Goal: Task Accomplishment & Management: Manage account settings

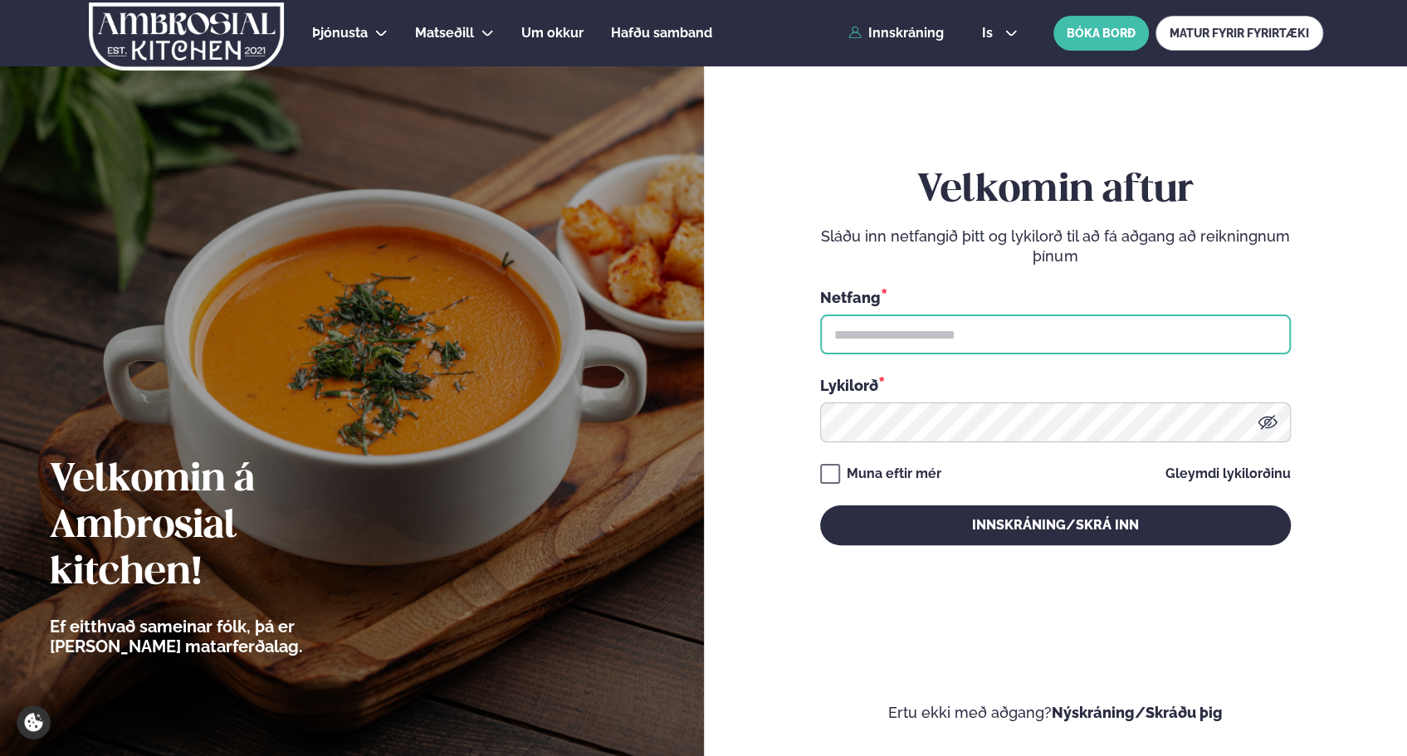
click at [1014, 337] on input "text" at bounding box center [1055, 335] width 471 height 40
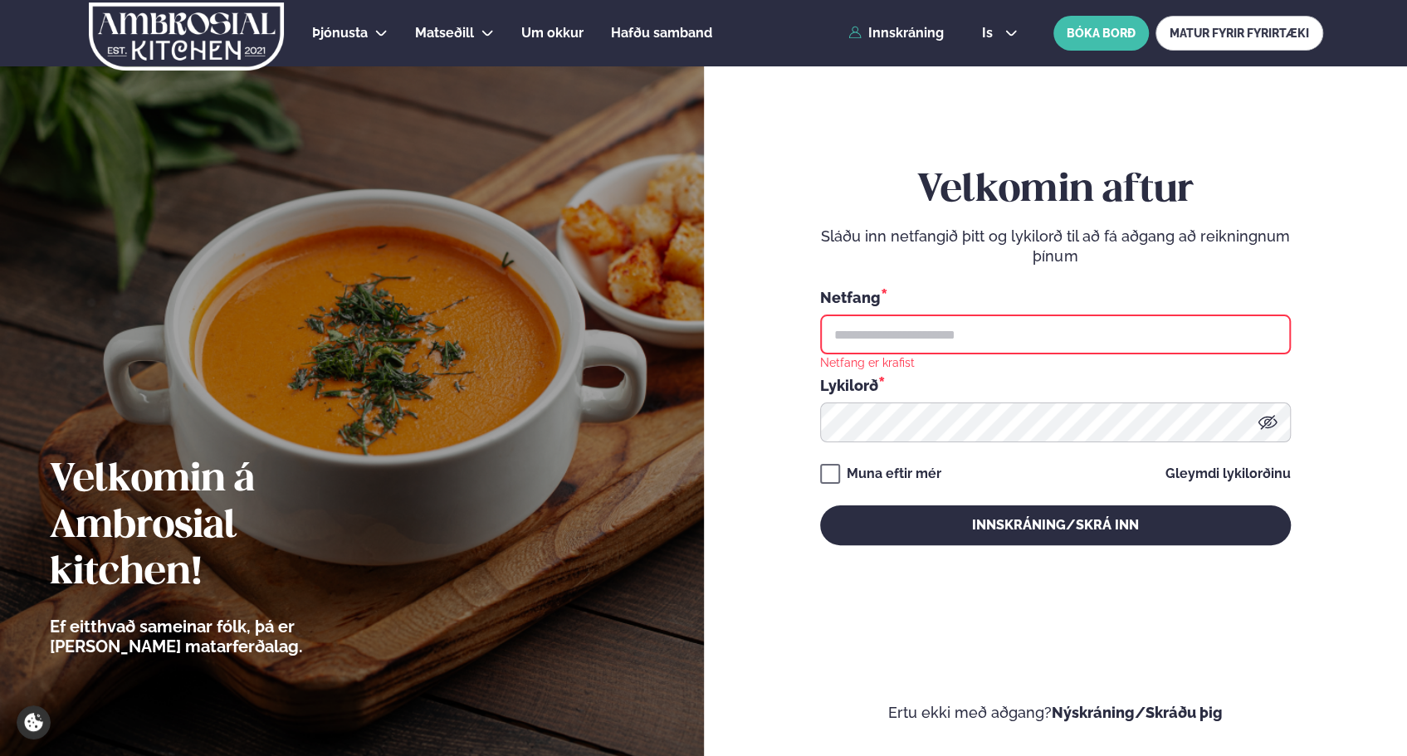
type input "**********"
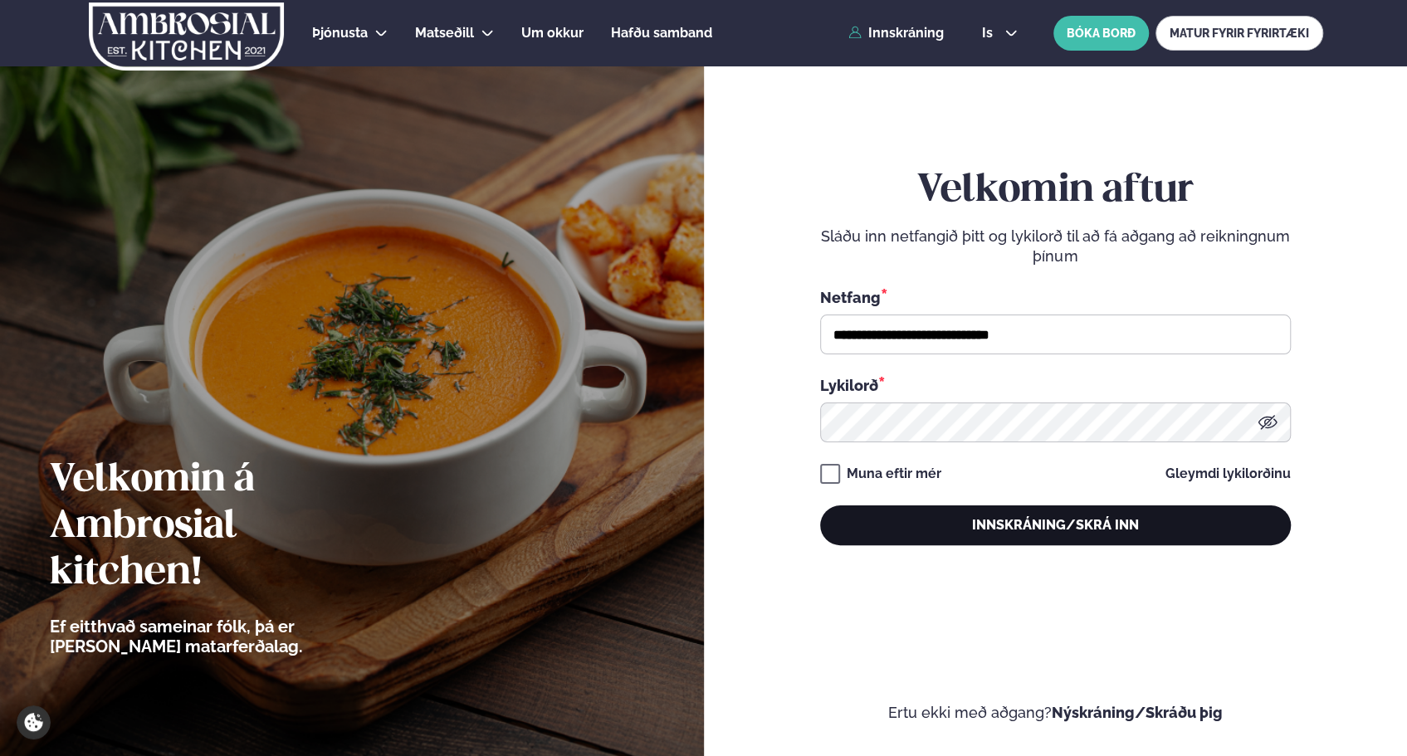
click at [995, 526] on button "Innskráning/Skrá inn" at bounding box center [1055, 526] width 471 height 40
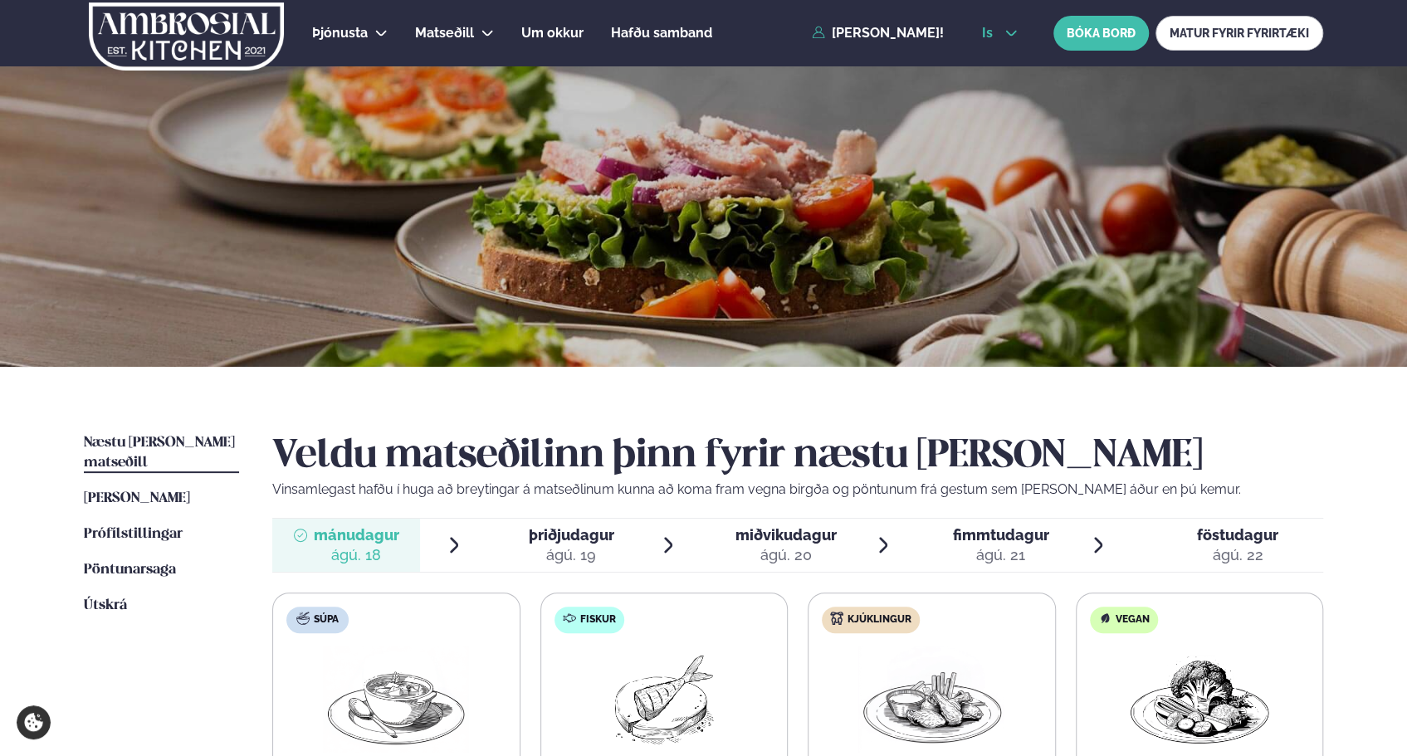
click at [1014, 30] on icon at bounding box center [1011, 33] width 13 height 13
click at [1003, 54] on link "en" at bounding box center [1000, 62] width 62 height 33
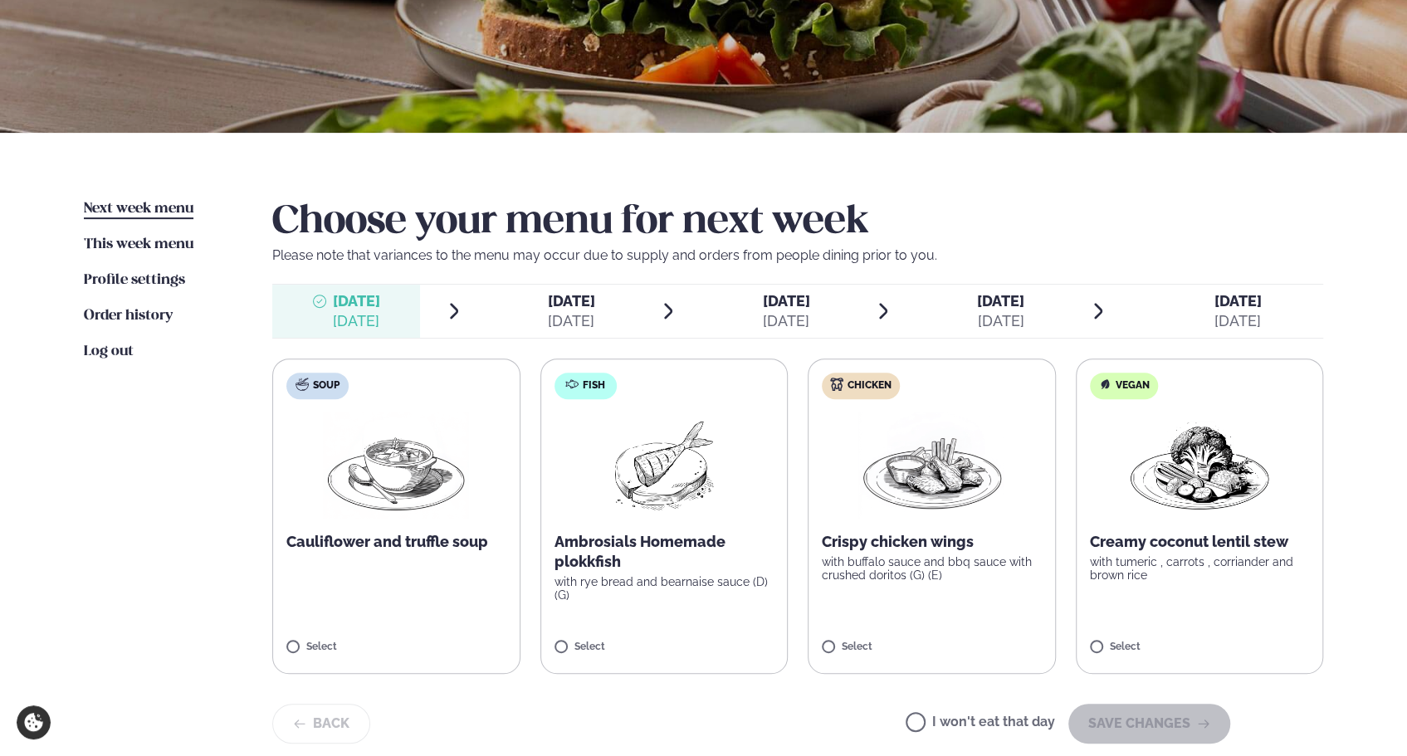
scroll to position [235, 0]
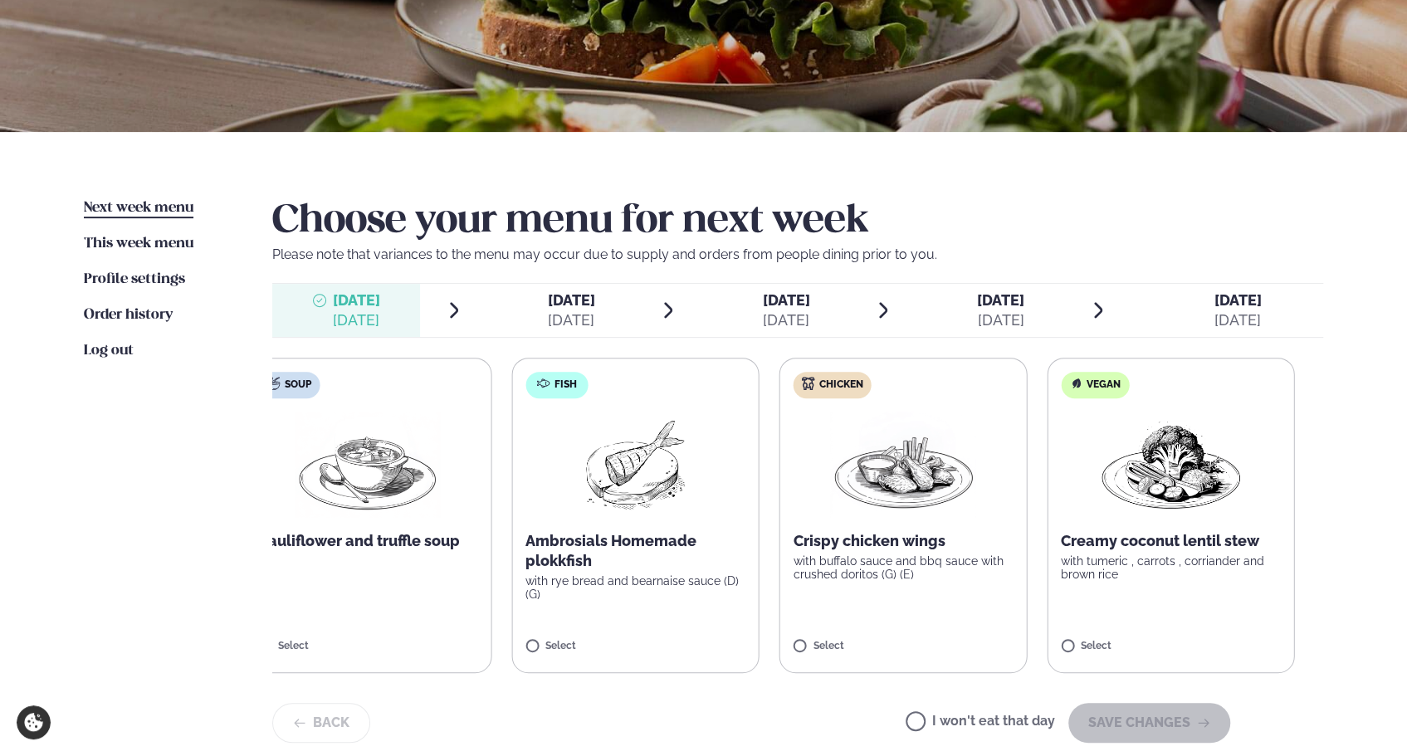
click at [588, 568] on p "Ambrosials Homemade plokkfish" at bounding box center [636, 551] width 220 height 40
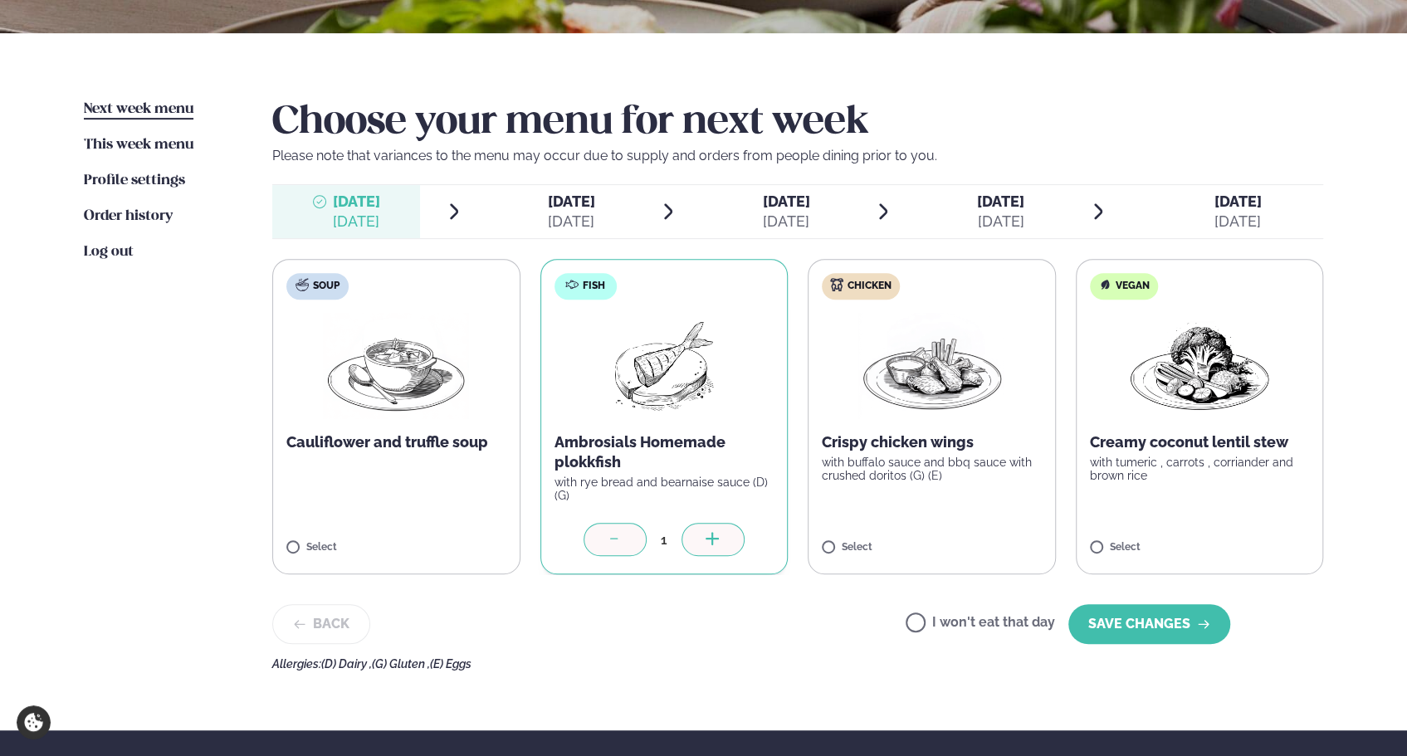
scroll to position [337, 0]
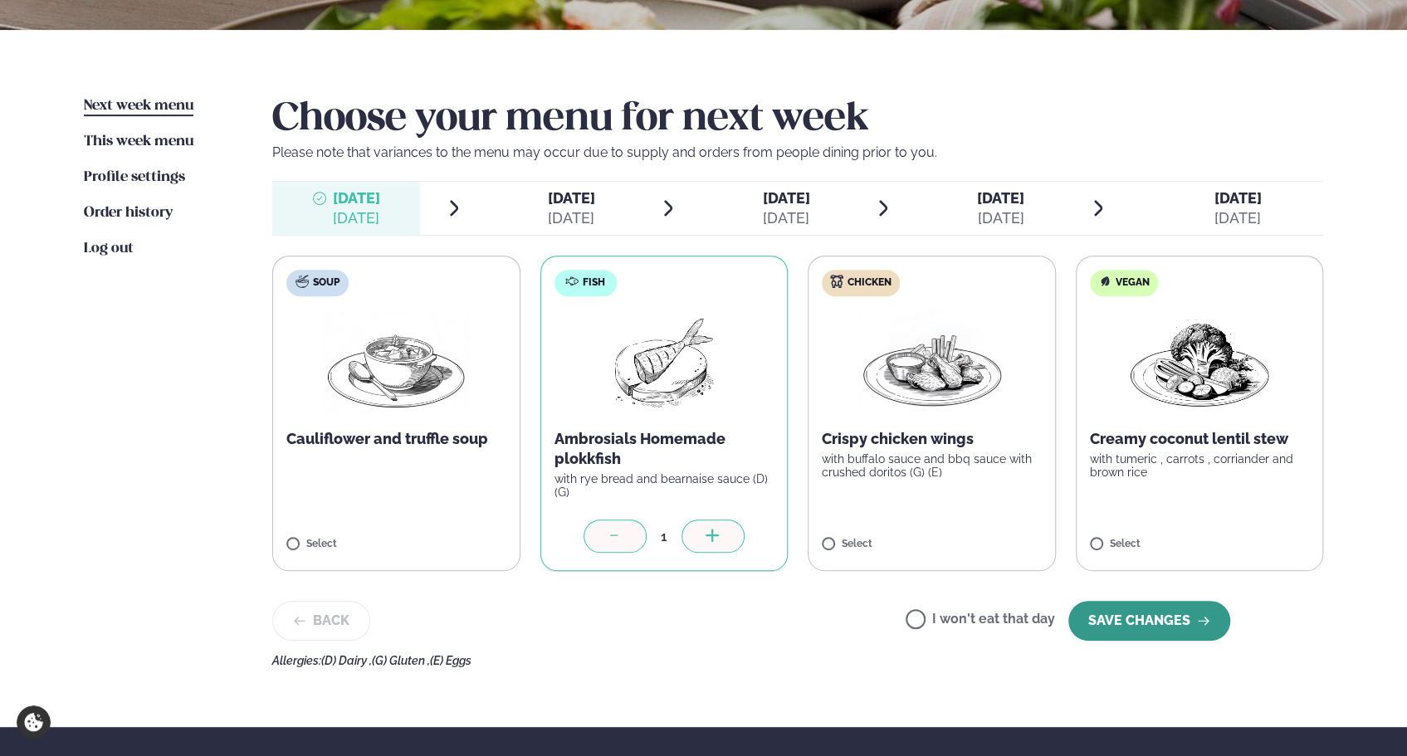
click at [1129, 622] on button "SAVE CHANGES" at bounding box center [1149, 621] width 162 height 40
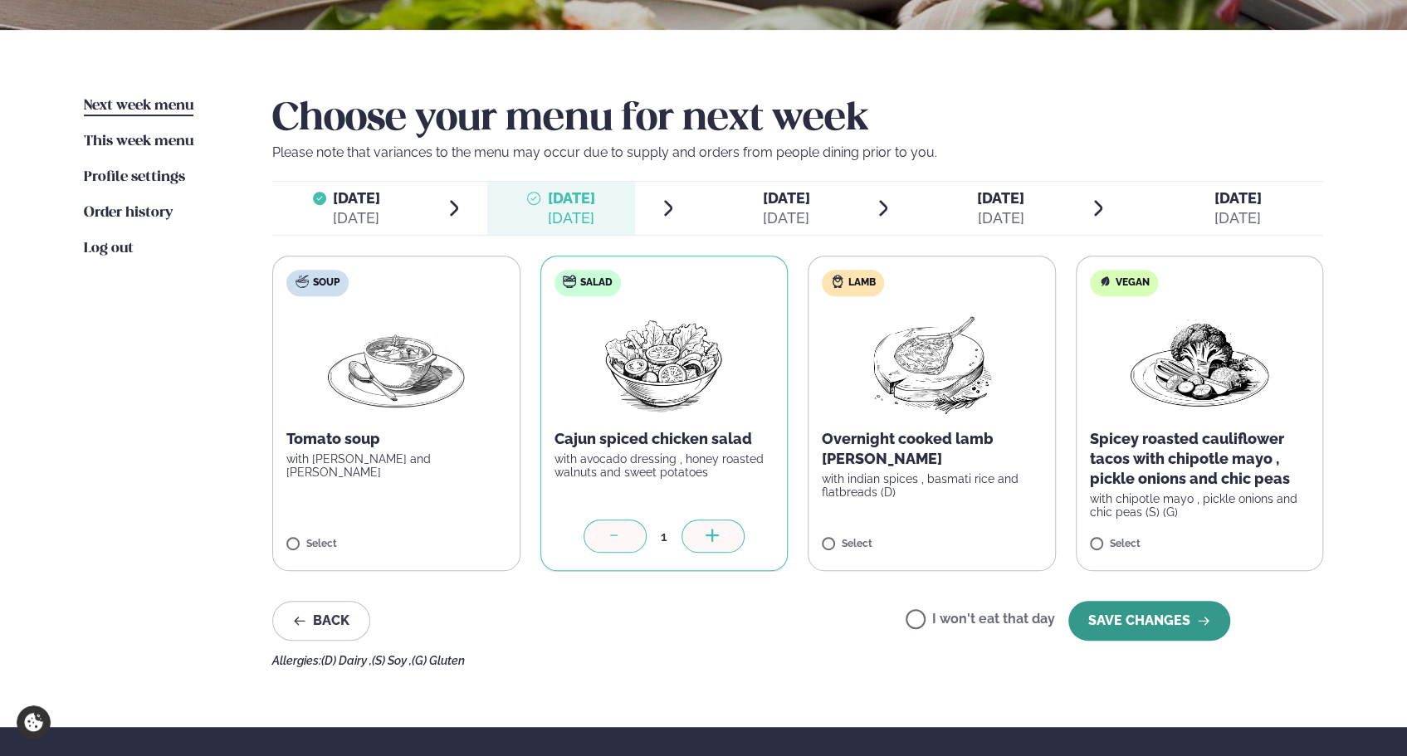
click at [1144, 626] on button "SAVE CHANGES" at bounding box center [1149, 621] width 162 height 40
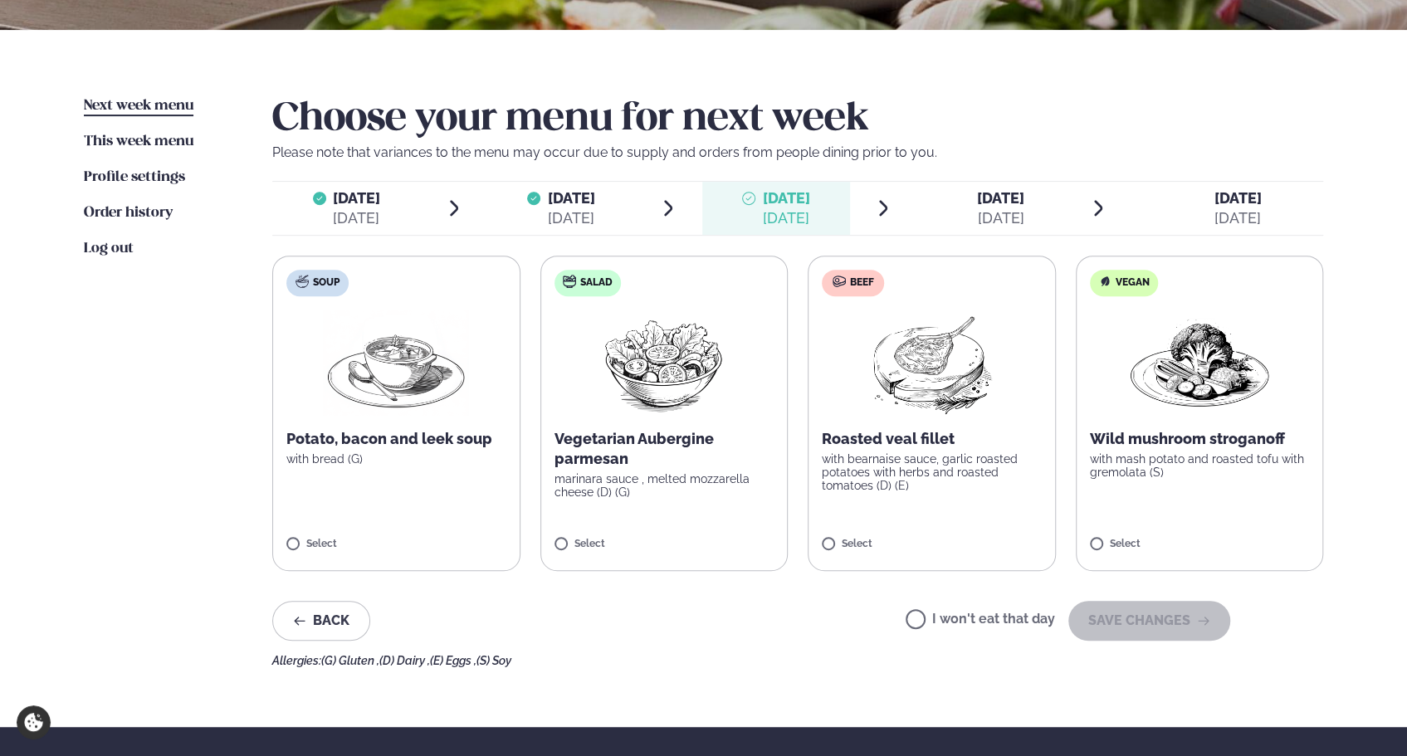
click at [1140, 482] on label "Vegan Wild mushroom stroganoff with mash potato and roasted tofu with gremolata…" at bounding box center [1200, 413] width 248 height 315
click at [1172, 613] on button "SAVE CHANGES" at bounding box center [1149, 621] width 162 height 40
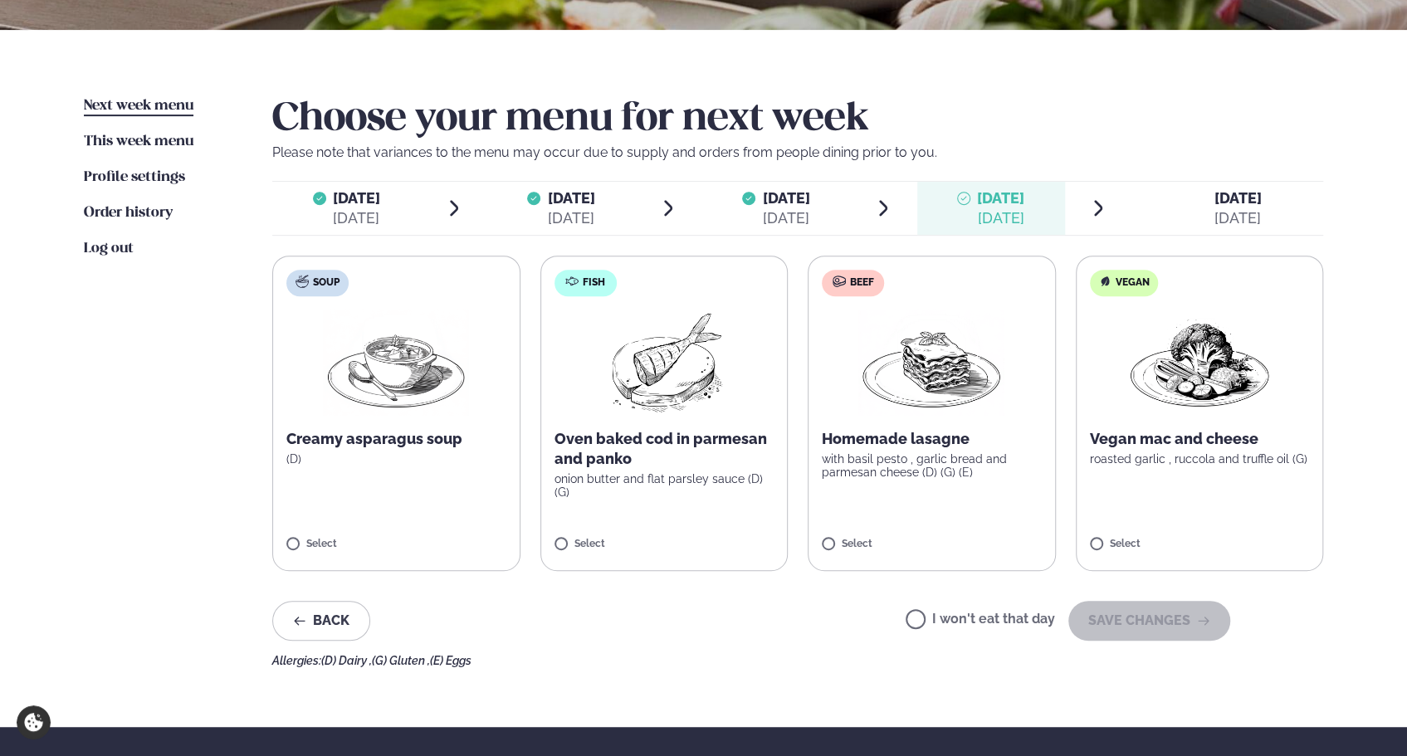
click at [918, 457] on p "with basil pesto , garlic bread and parmesan cheese (D) (G) (E)" at bounding box center [932, 465] width 220 height 27
click at [1149, 629] on button "SAVE CHANGES" at bounding box center [1149, 621] width 162 height 40
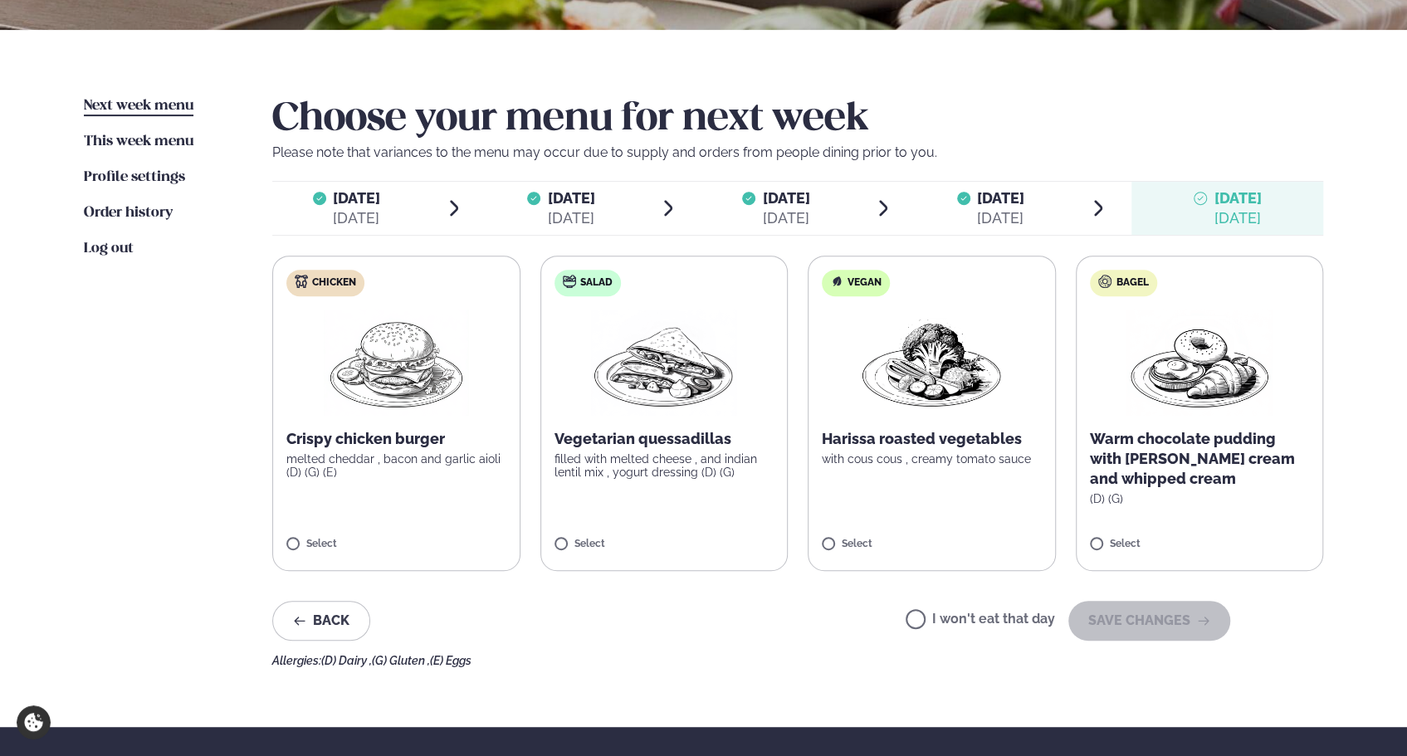
click at [952, 431] on p "Harissa roasted vegetables" at bounding box center [932, 439] width 220 height 20
click at [754, 634] on div "Back I won't eat that day SAVE CHANGES" at bounding box center [751, 621] width 958 height 40
click at [1159, 625] on button "SAVE CHANGES" at bounding box center [1149, 621] width 162 height 40
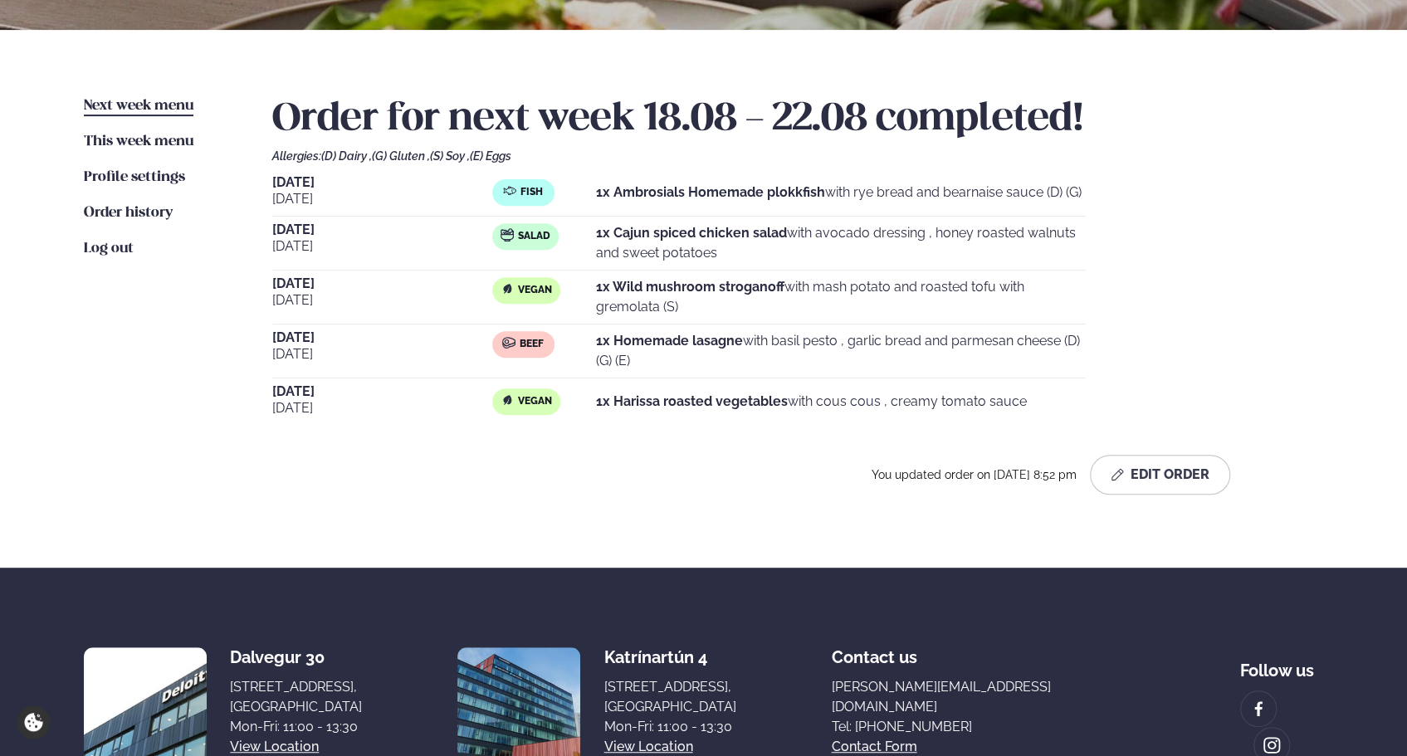
click at [134, 105] on span "Next week menu" at bounding box center [139, 106] width 110 height 14
